Goal: Find contact information: Find contact information

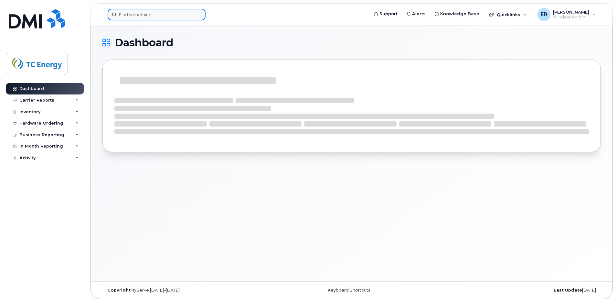
click at [156, 13] on input at bounding box center [157, 15] width 98 height 12
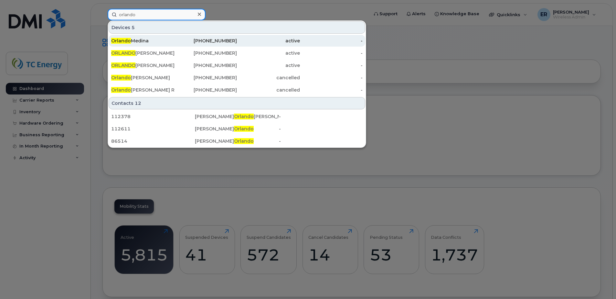
type input "orlando"
click at [159, 37] on div "Orlando Medina" at bounding box center [142, 41] width 63 height 12
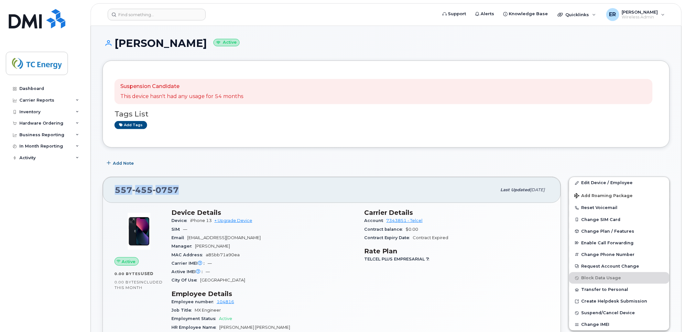
drag, startPoint x: 180, startPoint y: 188, endPoint x: 91, endPoint y: 188, distance: 89.3
click at [154, 18] on input at bounding box center [157, 15] width 98 height 12
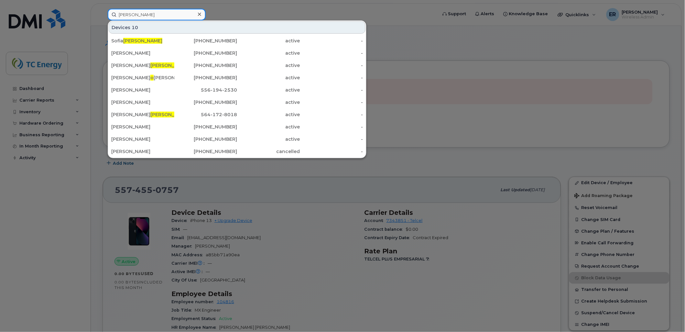
type input "[PERSON_NAME]"
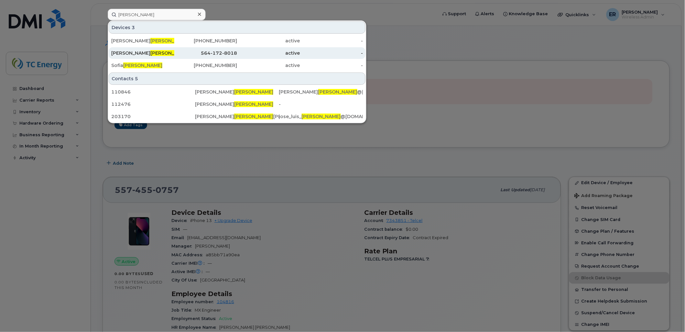
click at [150, 54] on span "[PERSON_NAME]" at bounding box center [169, 53] width 39 height 6
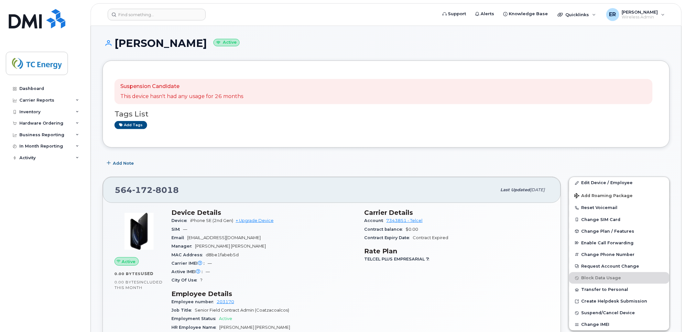
drag, startPoint x: 204, startPoint y: 44, endPoint x: 112, endPoint y: 44, distance: 92.8
click at [112, 44] on h1 "Jose Luis Osorio Active" at bounding box center [386, 43] width 567 height 11
copy h1 "Jose Luis Osorio"
drag, startPoint x: 158, startPoint y: 187, endPoint x: 114, endPoint y: 189, distance: 44.0
click at [114, 189] on div "564 172 8018 Last updated Jul 06, 2025" at bounding box center [332, 190] width 458 height 26
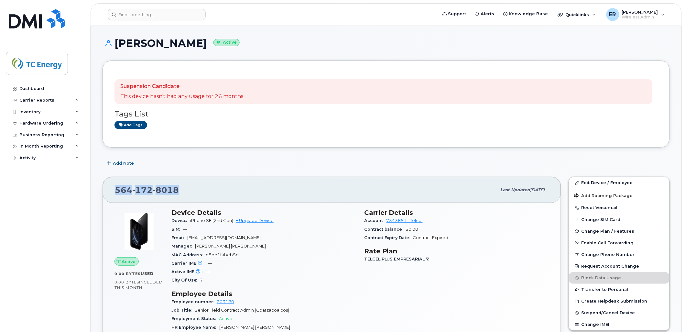
copy span "564 172 8018"
drag, startPoint x: 150, startPoint y: 14, endPoint x: 156, endPoint y: 11, distance: 6.1
click at [153, 13] on input at bounding box center [157, 15] width 98 height 12
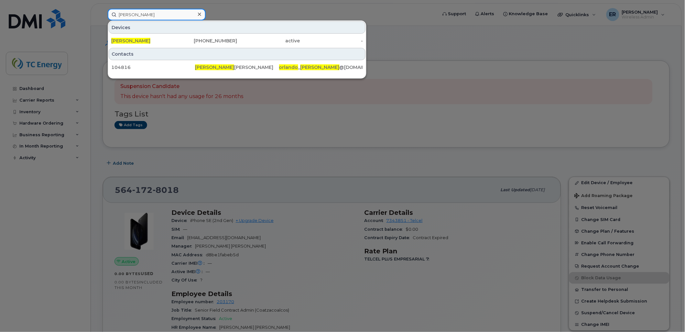
type input "orlando medina"
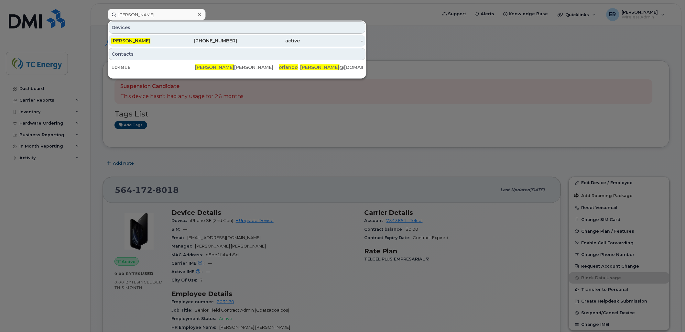
click at [152, 39] on div "[PERSON_NAME]" at bounding box center [142, 41] width 63 height 6
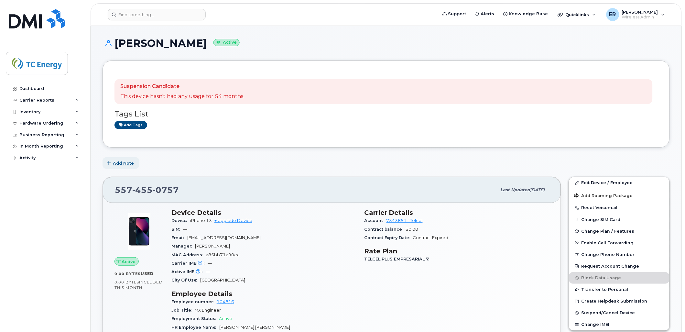
click at [109, 161] on icon "button" at bounding box center [109, 163] width 4 height 4
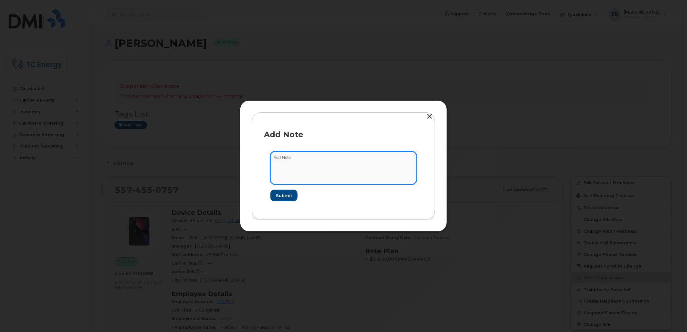
click at [319, 176] on textarea at bounding box center [343, 167] width 146 height 33
type textarea "Linea Disponible"
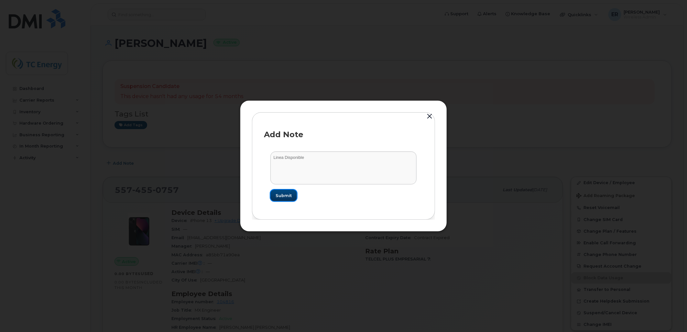
click at [292, 196] on button "Submit" at bounding box center [283, 196] width 27 height 12
